Goal: Information Seeking & Learning: Understand process/instructions

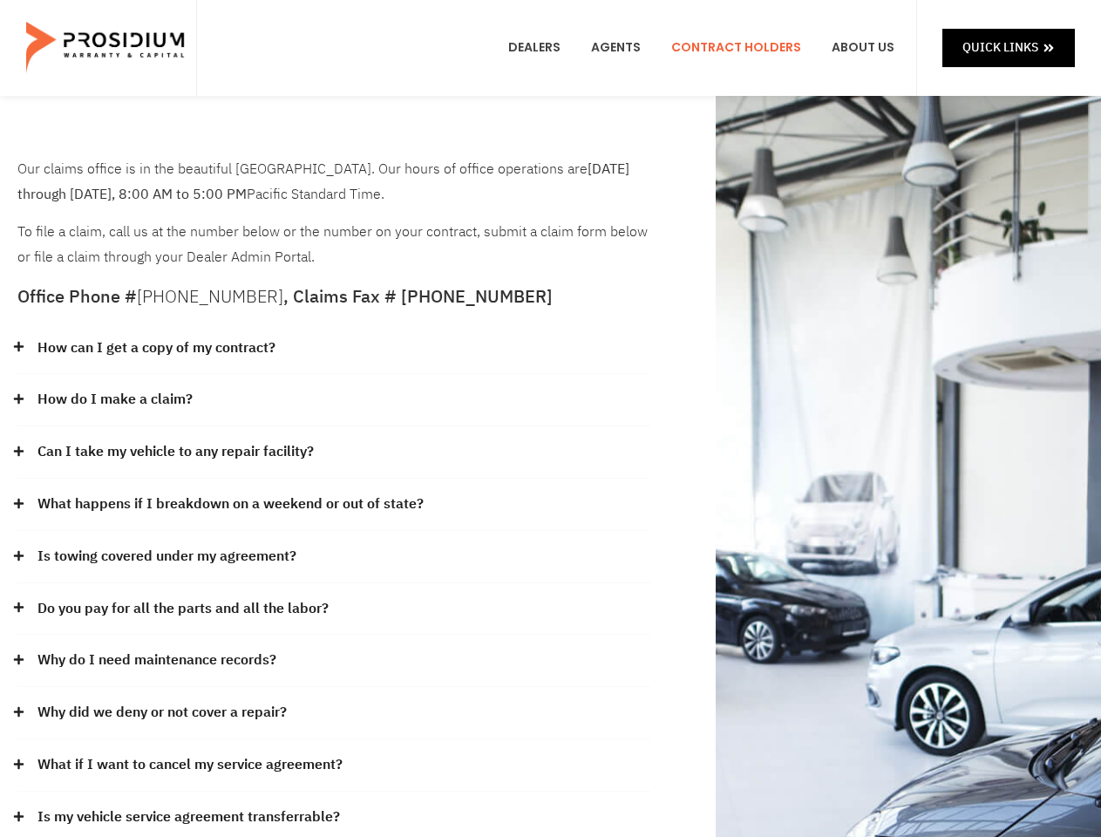
click at [550, 418] on div "How do I make a claim?" at bounding box center [333, 400] width 633 height 52
click at [334, 349] on div "How can I get a copy of my contract?" at bounding box center [333, 349] width 633 height 52
click at [155, 348] on link "How can I get a copy of my contract?" at bounding box center [156, 348] width 238 height 25
click at [334, 400] on div "How do I make a claim?" at bounding box center [333, 400] width 633 height 52
click at [114, 399] on link "How do I make a claim?" at bounding box center [114, 399] width 155 height 25
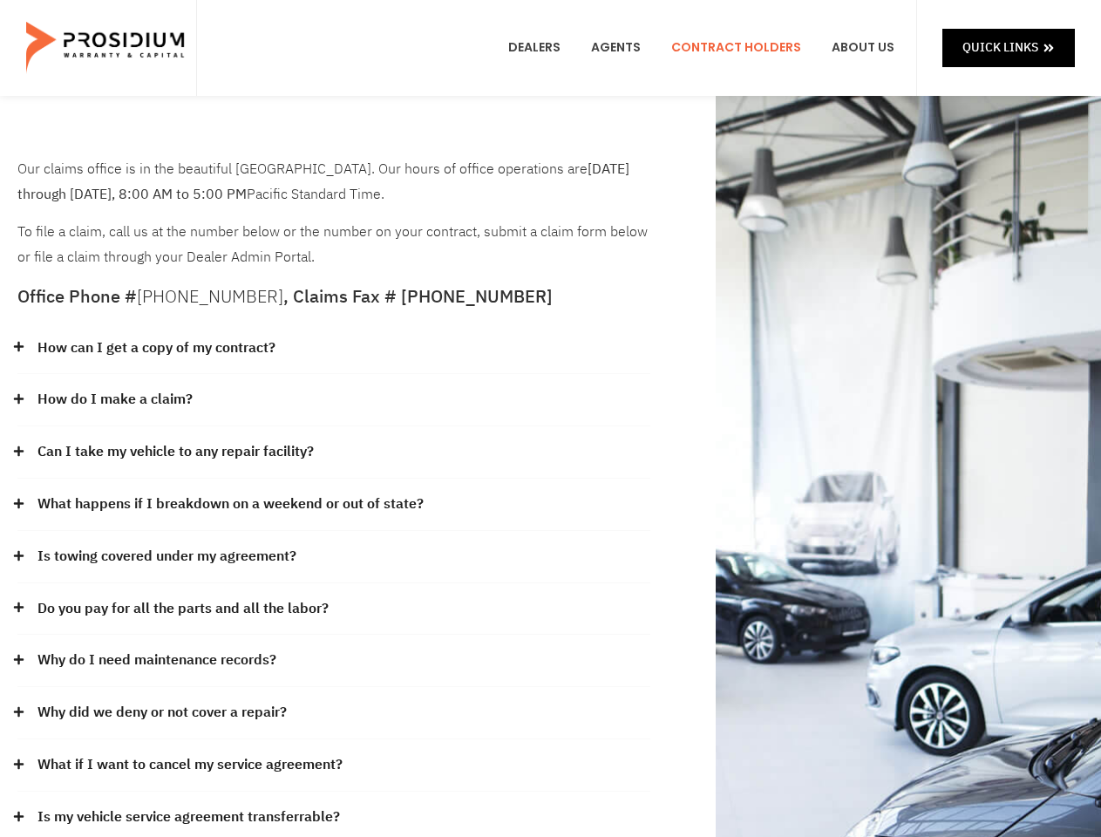
click at [334, 452] on div "Can I take my vehicle to any repair facility?" at bounding box center [333, 452] width 633 height 52
click at [176, 452] on link "Can I take my vehicle to any repair facility?" at bounding box center [175, 451] width 276 height 25
click at [334, 505] on link "What happens if I breakdown on a weekend or out of state?" at bounding box center [230, 504] width 386 height 25
click at [228, 504] on link "What happens if I breakdown on a weekend or out of state?" at bounding box center [230, 504] width 386 height 25
click at [334, 557] on div "Is towing covered under my agreement?" at bounding box center [333, 557] width 633 height 52
